Goal: Check status

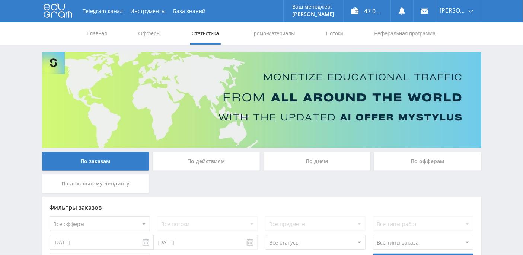
click at [315, 165] on div "По дням" at bounding box center [316, 161] width 107 height 19
click at [0, 0] on input "По дням" at bounding box center [0, 0] width 0 height 0
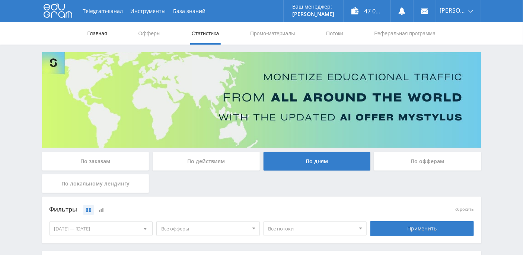
click at [104, 34] on link "Главная" at bounding box center [97, 33] width 21 height 22
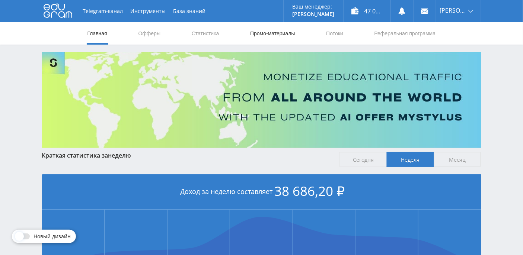
click at [271, 35] on link "Промо-материалы" at bounding box center [272, 33] width 46 height 22
select select "376"
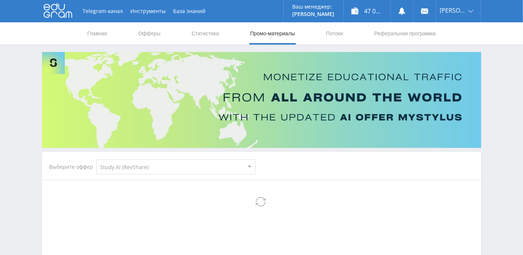
select select "376"
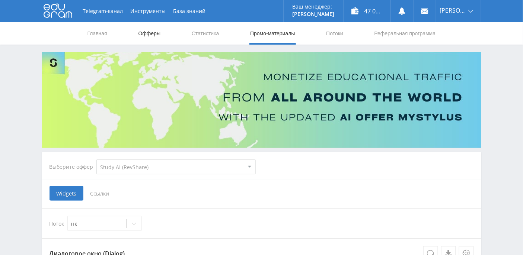
click at [153, 39] on link "Офферы" at bounding box center [150, 33] width 24 height 22
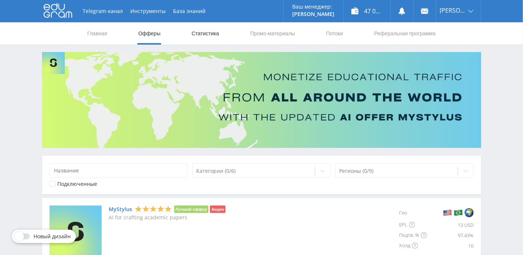
click at [207, 37] on link "Статистика" at bounding box center [205, 33] width 29 height 22
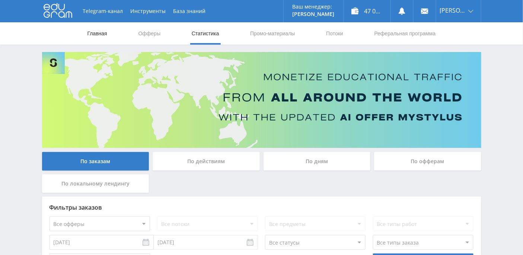
click at [107, 35] on link "Главная" at bounding box center [97, 33] width 21 height 22
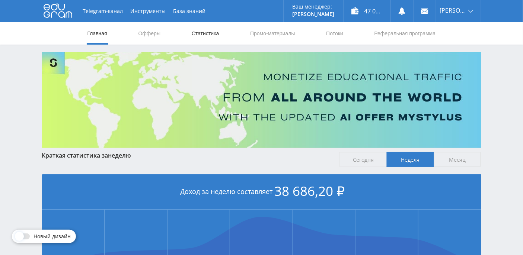
click at [214, 38] on link "Статистика" at bounding box center [205, 33] width 29 height 22
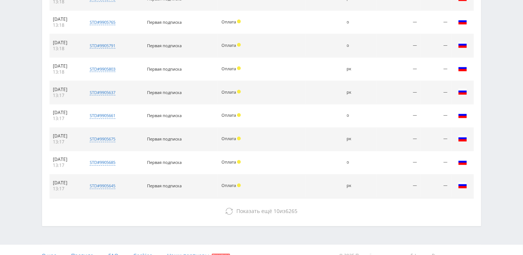
scroll to position [367, 0]
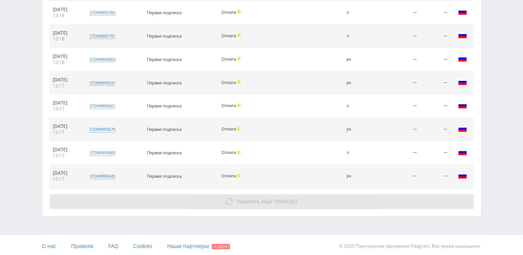
click at [261, 202] on span "Показать ещё" at bounding box center [254, 201] width 36 height 7
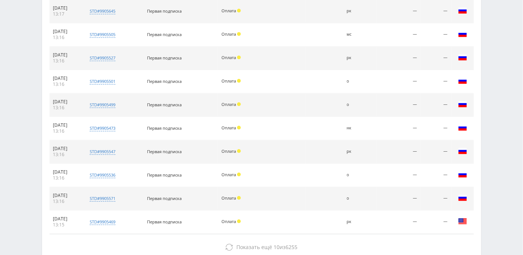
scroll to position [576, 0]
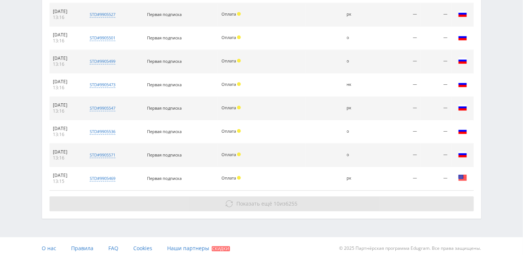
click at [240, 201] on span "Показать ещё" at bounding box center [254, 203] width 36 height 7
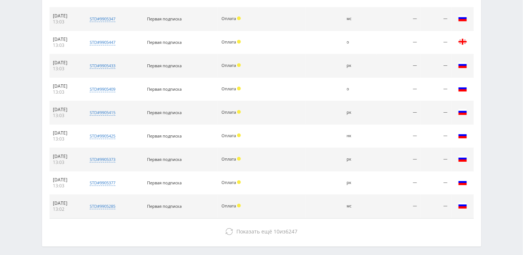
scroll to position [775, 0]
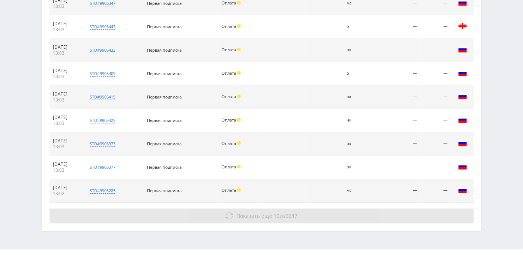
click at [250, 213] on span "Показать ещё" at bounding box center [254, 216] width 36 height 7
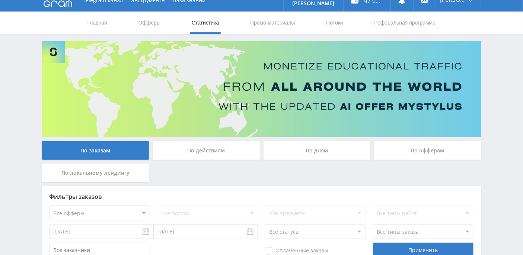
scroll to position [0, 0]
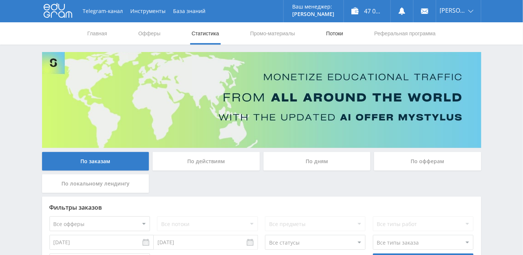
click at [342, 35] on link "Потоки" at bounding box center [334, 33] width 19 height 22
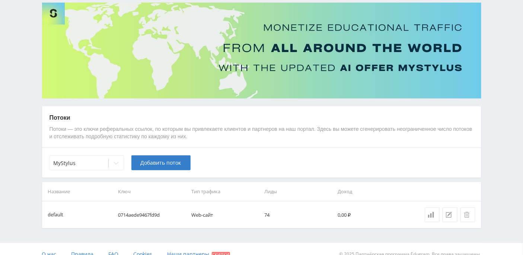
scroll to position [59, 0]
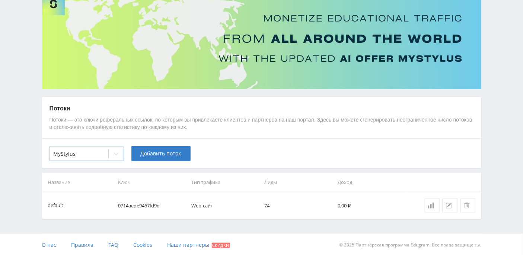
click at [112, 154] on div at bounding box center [116, 154] width 15 height 15
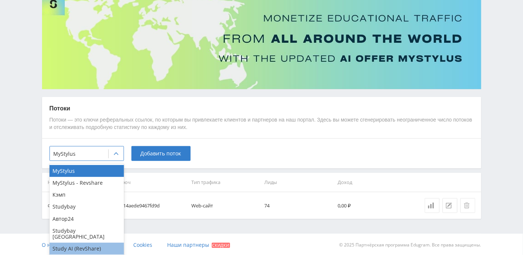
click at [95, 247] on div "Study AI (RevShare)" at bounding box center [86, 249] width 74 height 12
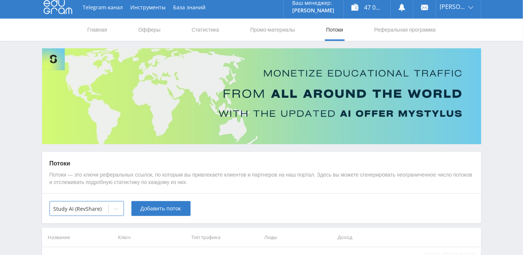
scroll to position [0, 0]
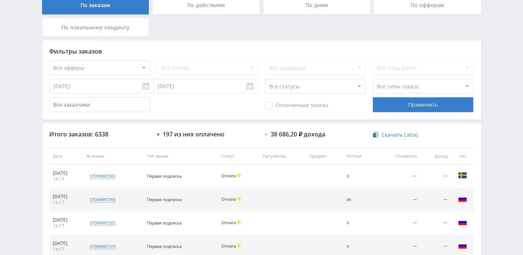
scroll to position [57, 0]
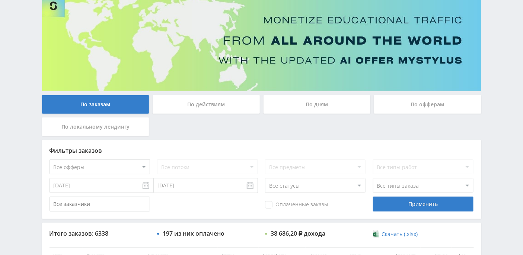
click at [304, 103] on div "По дням" at bounding box center [316, 104] width 107 height 19
click at [0, 0] on input "По дням" at bounding box center [0, 0] width 0 height 0
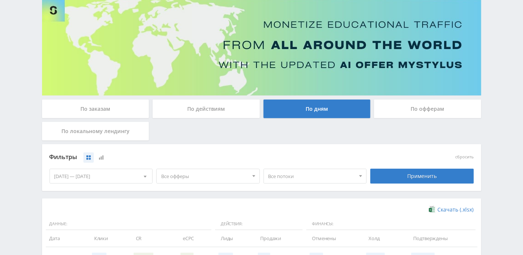
scroll to position [0, 0]
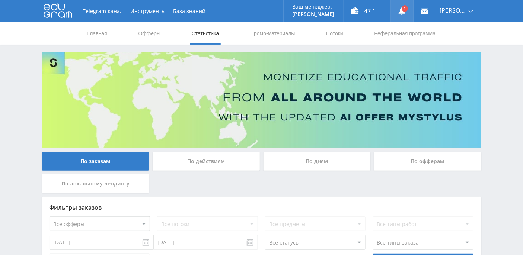
click at [413, 12] on link at bounding box center [402, 11] width 22 height 22
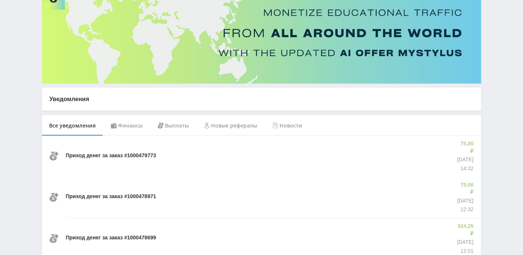
scroll to position [99, 0]
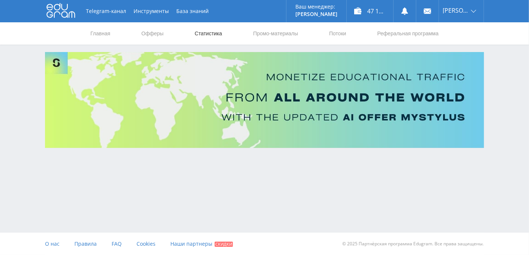
click at [206, 32] on link "Статистика" at bounding box center [208, 33] width 29 height 22
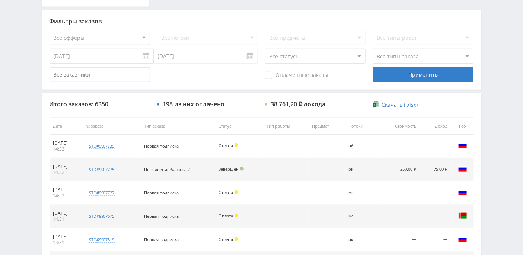
scroll to position [32, 0]
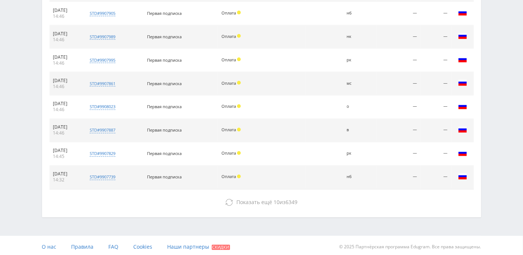
scroll to position [367, 0]
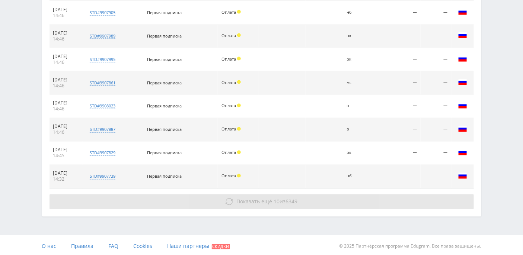
click at [256, 198] on span "Показать ещё" at bounding box center [254, 201] width 36 height 7
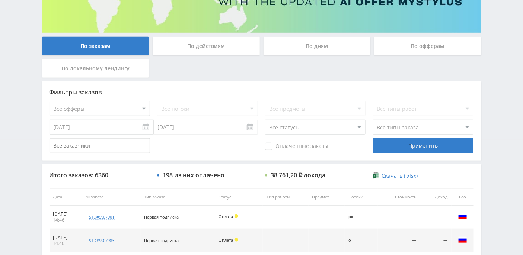
scroll to position [0, 0]
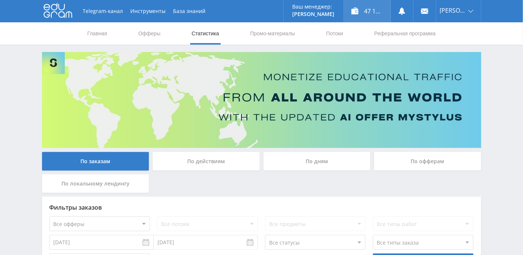
click at [380, 15] on div "47 107,81 ₽" at bounding box center [367, 11] width 47 height 22
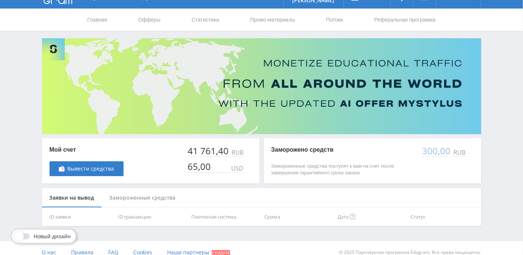
scroll to position [21, 0]
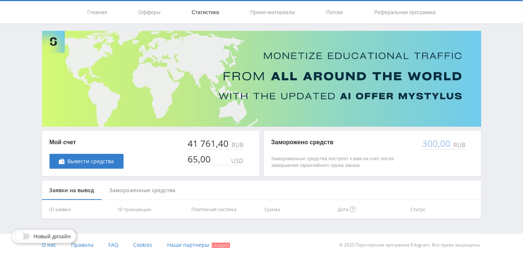
click at [212, 12] on link "Статистика" at bounding box center [205, 12] width 29 height 22
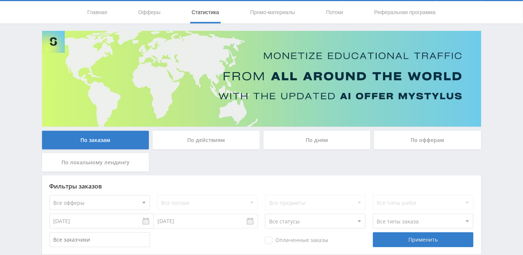
click at [317, 140] on div "По дням" at bounding box center [316, 140] width 107 height 19
click at [0, 0] on input "По дням" at bounding box center [0, 0] width 0 height 0
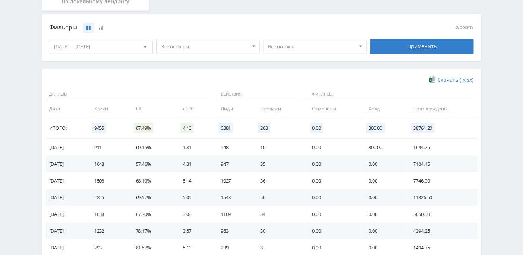
scroll to position [231, 0]
